Goal: Find specific page/section: Find specific page/section

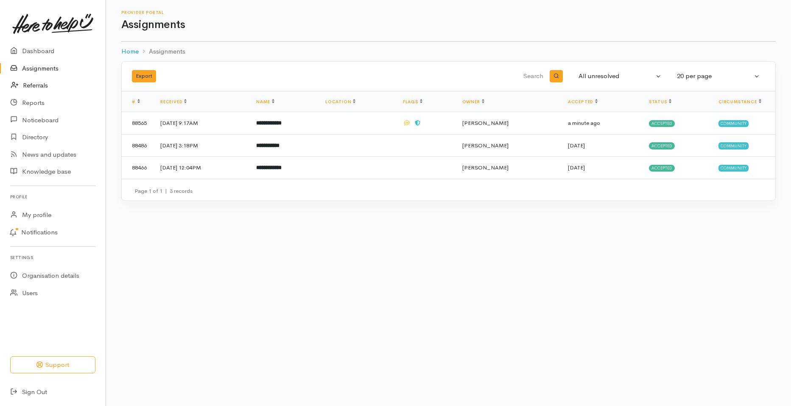
click at [43, 81] on link "Referrals" at bounding box center [53, 85] width 106 height 17
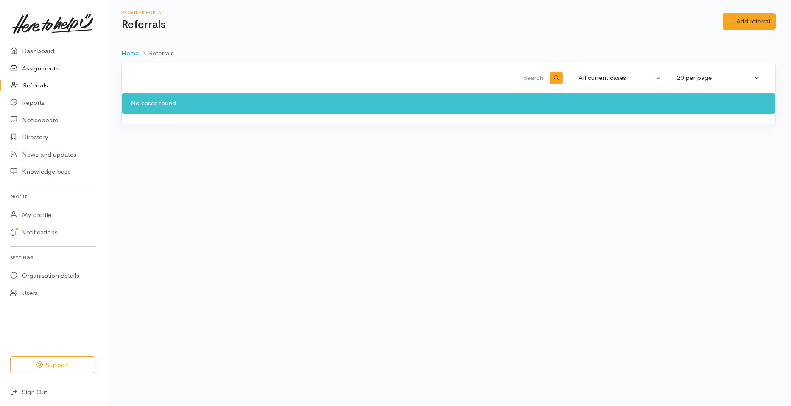
click at [47, 66] on link "Assignments" at bounding box center [53, 68] width 106 height 17
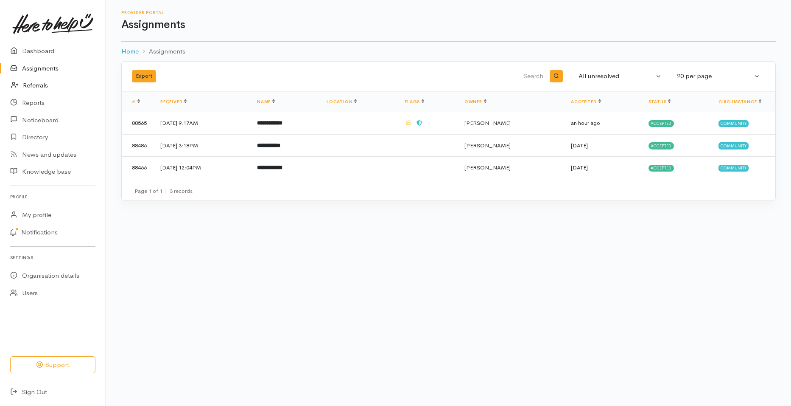
click at [42, 82] on link "Referrals" at bounding box center [53, 85] width 106 height 17
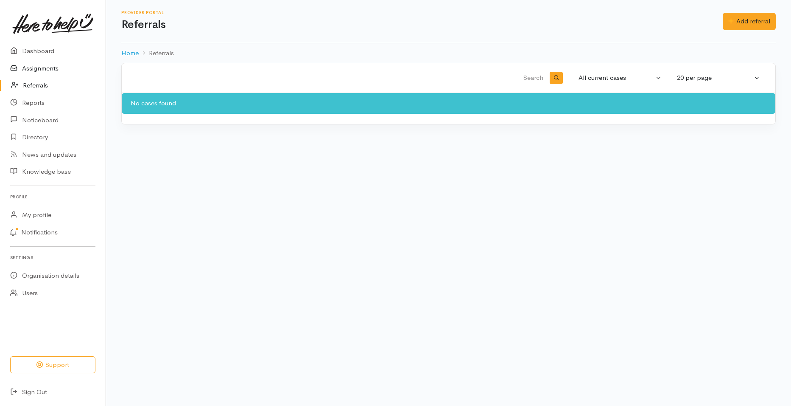
click at [46, 68] on link "Assignments" at bounding box center [53, 68] width 106 height 17
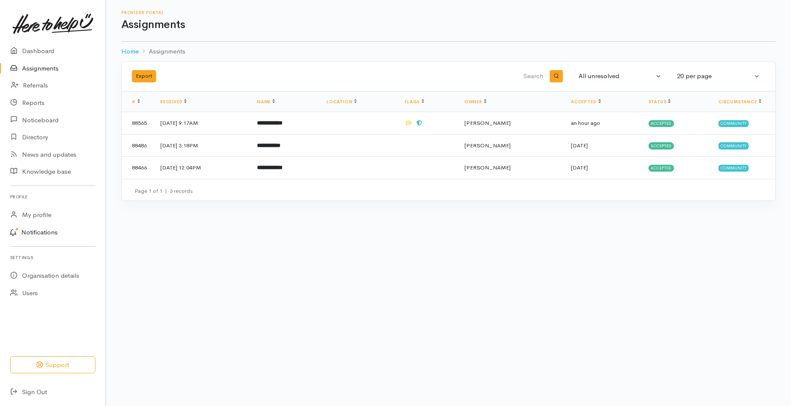
click at [46, 230] on link "Notifications" at bounding box center [51, 233] width 108 height 18
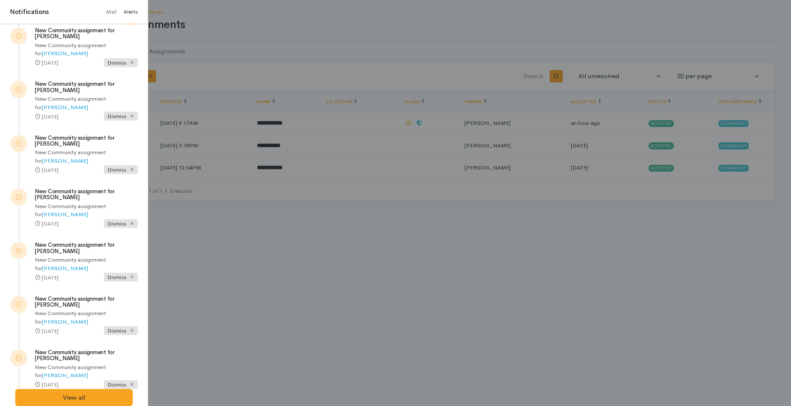
scroll to position [119, 0]
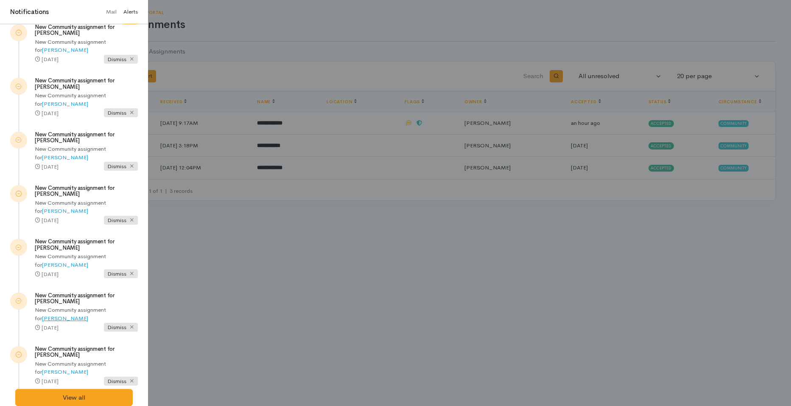
click at [88, 314] on link "[PERSON_NAME]" at bounding box center [65, 317] width 46 height 7
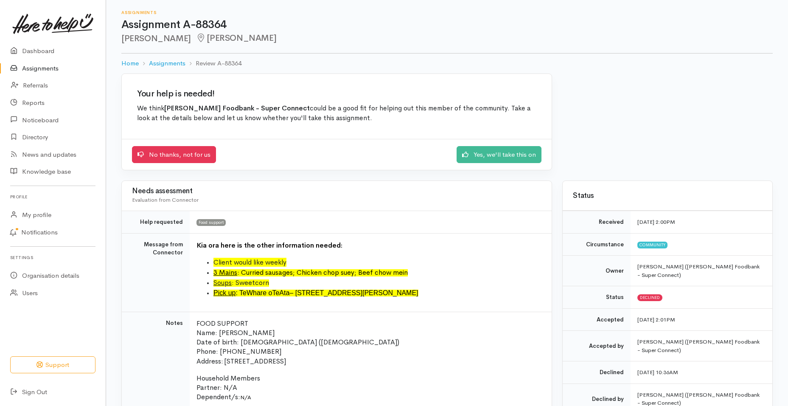
click at [44, 69] on link "Assignments" at bounding box center [53, 68] width 106 height 17
